Goal: Navigation & Orientation: Find specific page/section

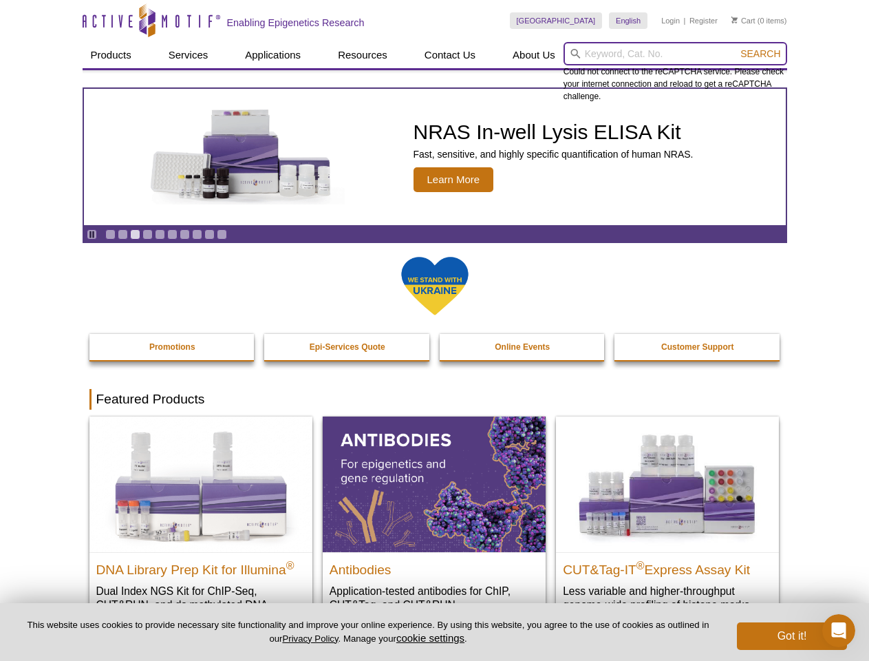
click at [675, 54] on input "search" at bounding box center [676, 53] width 224 height 23
click at [760, 54] on span "Search" at bounding box center [760, 53] width 40 height 11
click at [92, 234] on icon "Pause" at bounding box center [91, 234] width 9 height 9
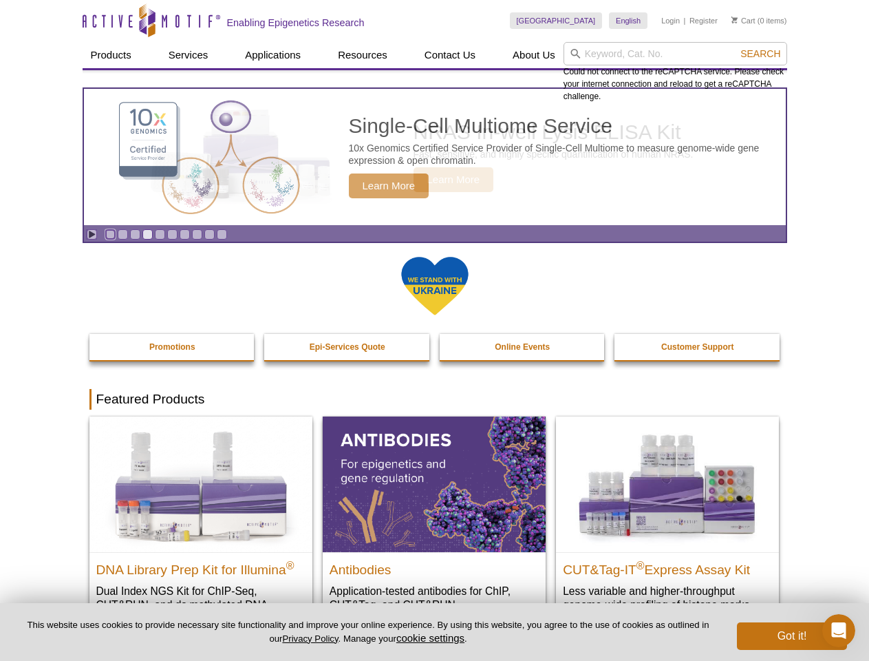
click at [110, 234] on link "Go to slide 1" at bounding box center [110, 234] width 10 height 10
click at [122, 234] on link "Go to slide 2" at bounding box center [123, 234] width 10 height 10
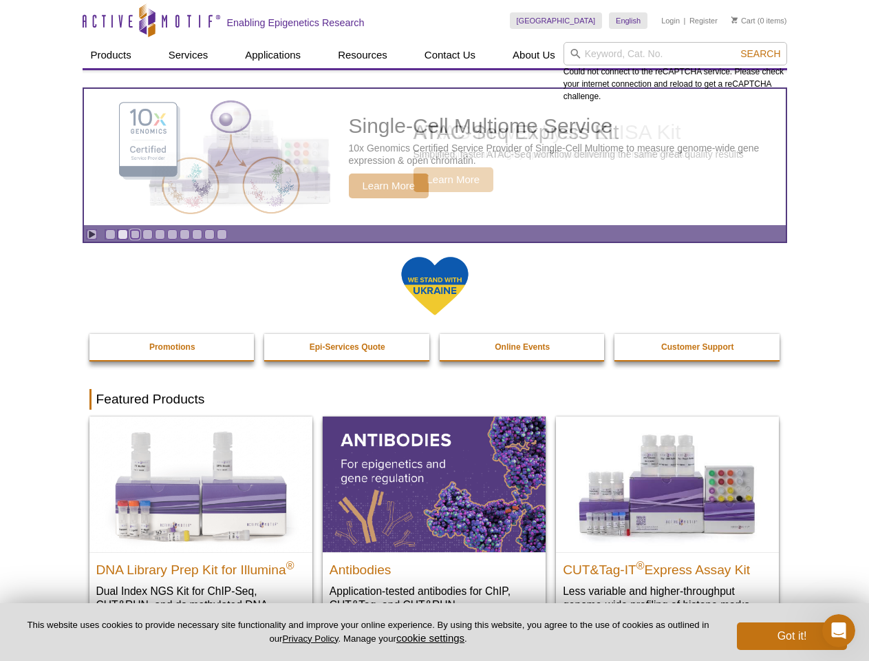
click at [135, 234] on link "Go to slide 3" at bounding box center [135, 234] width 10 height 10
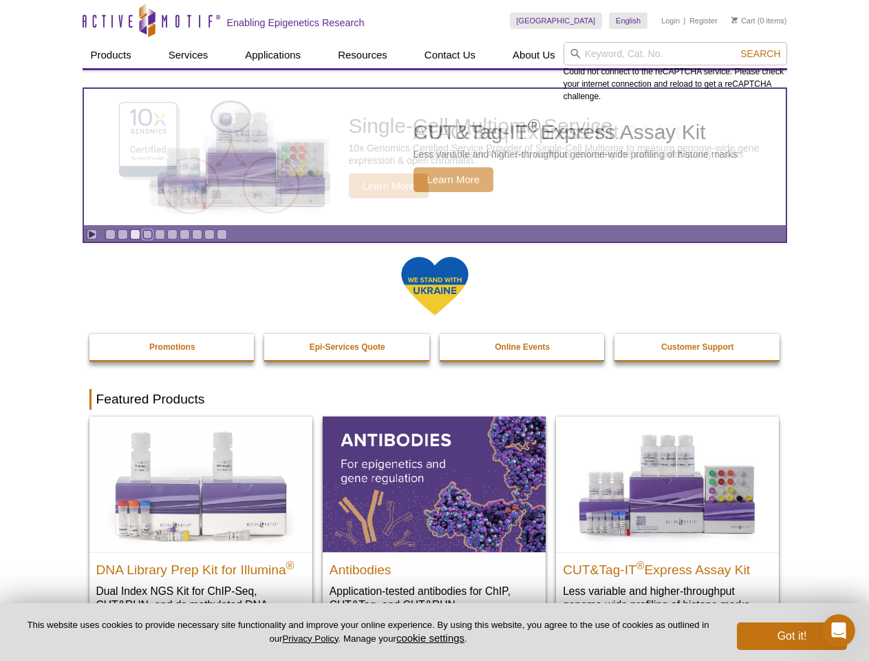
click at [147, 234] on link "Go to slide 4" at bounding box center [147, 234] width 10 height 10
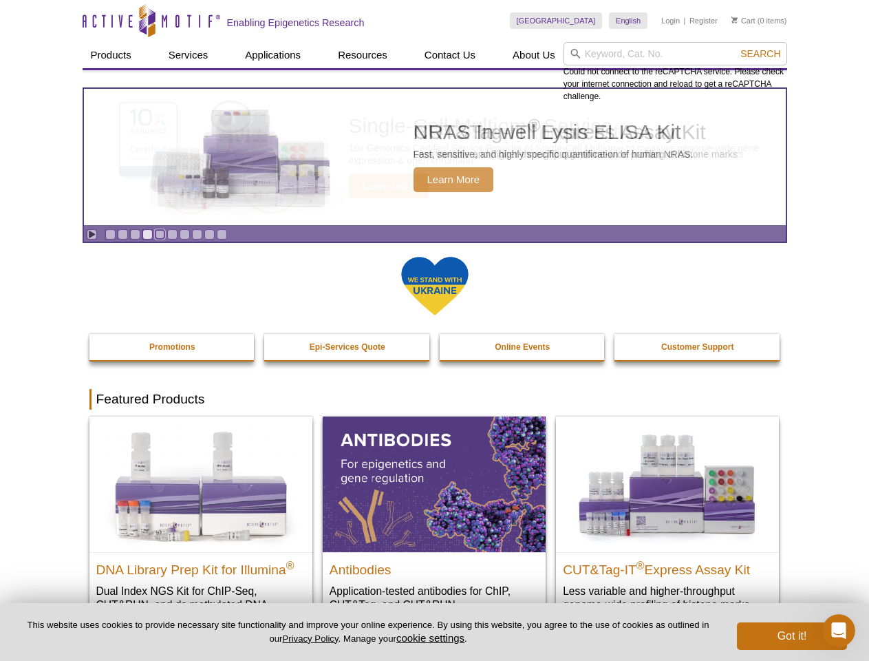
click at [160, 234] on link "Go to slide 5" at bounding box center [160, 234] width 10 height 10
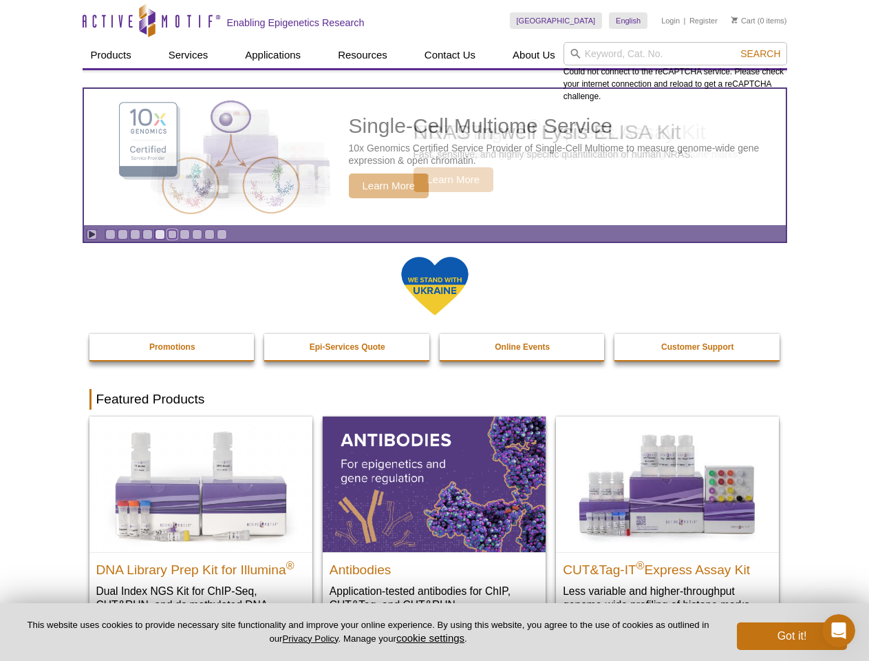
click at [172, 234] on link "Go to slide 6" at bounding box center [172, 234] width 10 height 10
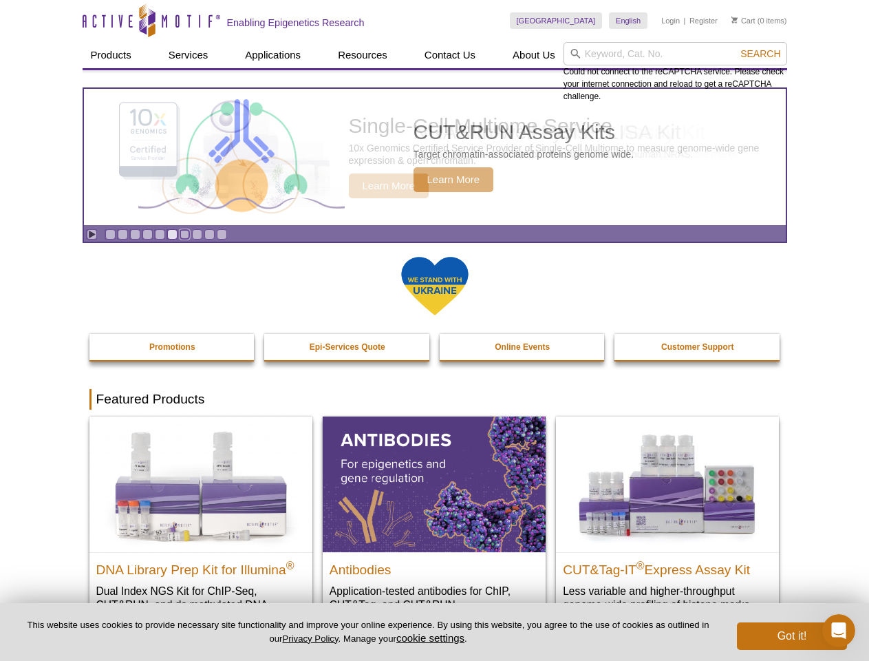
click at [184, 234] on link "Go to slide 7" at bounding box center [185, 234] width 10 height 10
